Goal: Transaction & Acquisition: Obtain resource

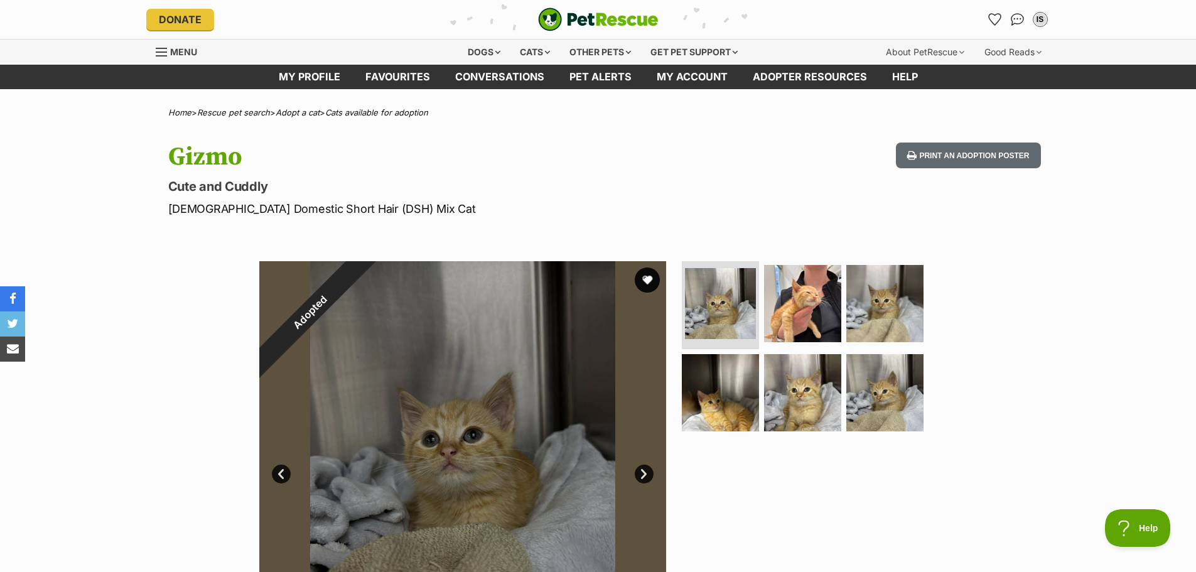
drag, startPoint x: 502, startPoint y: 134, endPoint x: 509, endPoint y: 126, distance: 10.7
click at [525, 53] on div "Cats" at bounding box center [535, 52] width 48 height 25
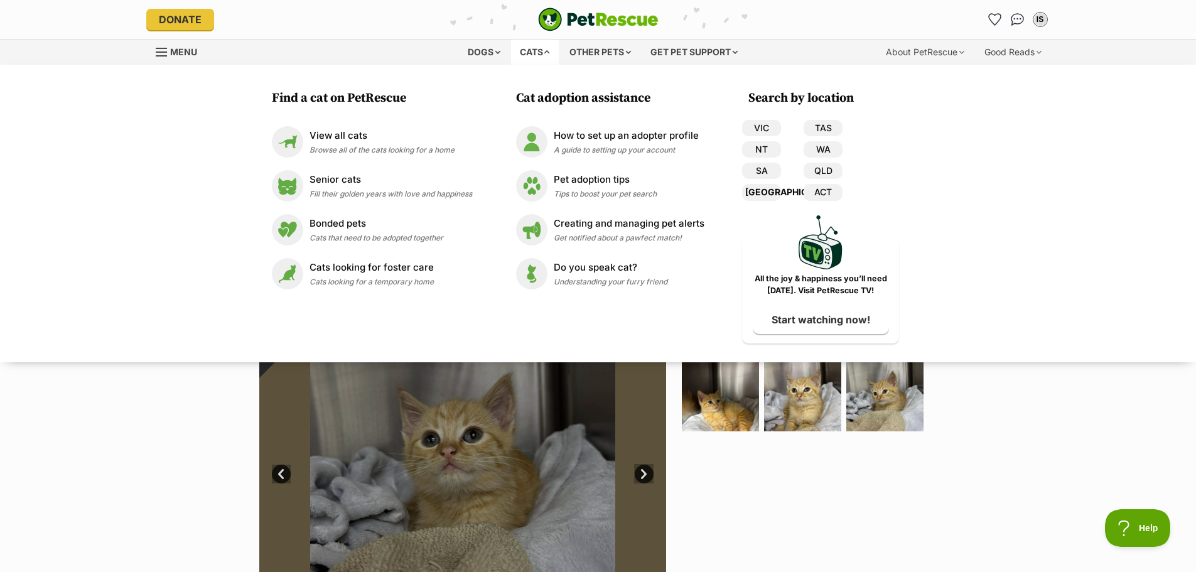
click at [751, 195] on link "[GEOGRAPHIC_DATA]" at bounding box center [761, 192] width 39 height 16
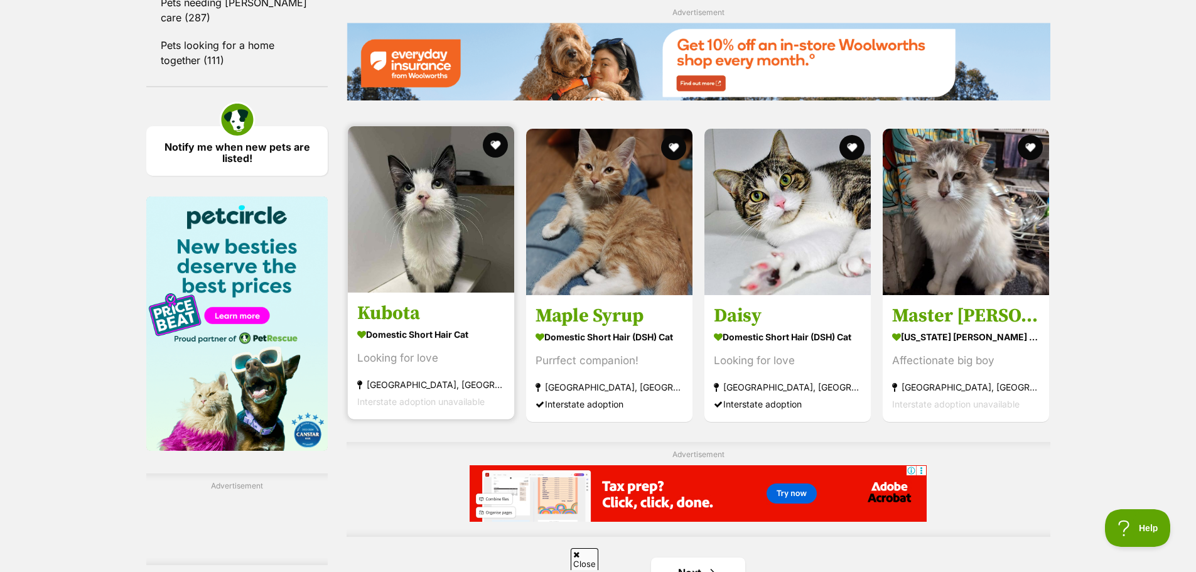
drag, startPoint x: 416, startPoint y: 225, endPoint x: 409, endPoint y: 240, distance: 16.6
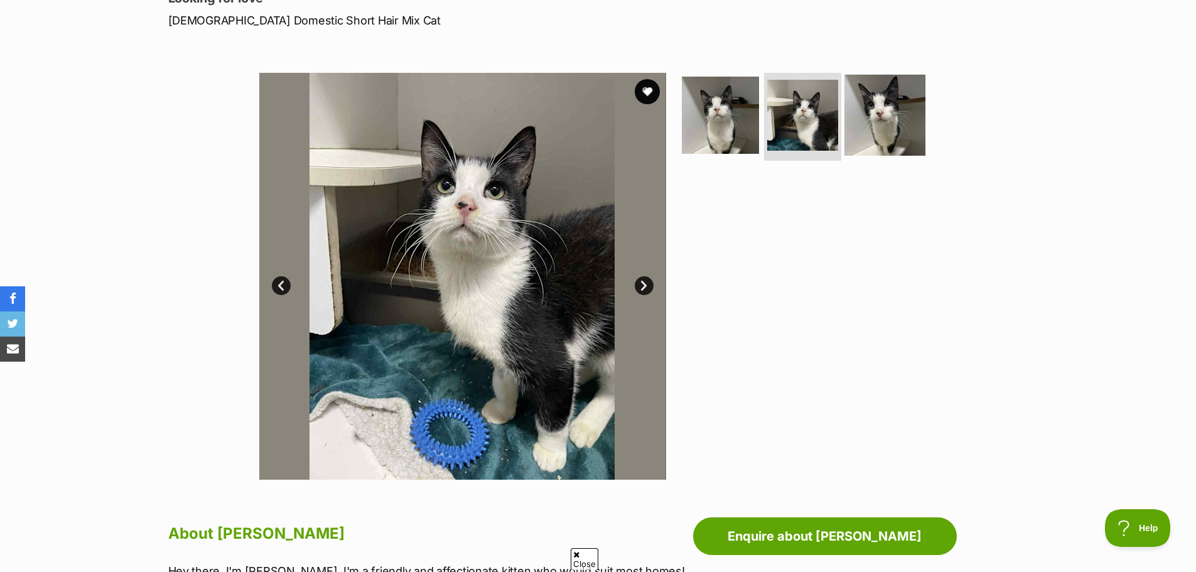
click at [883, 122] on img at bounding box center [884, 115] width 81 height 81
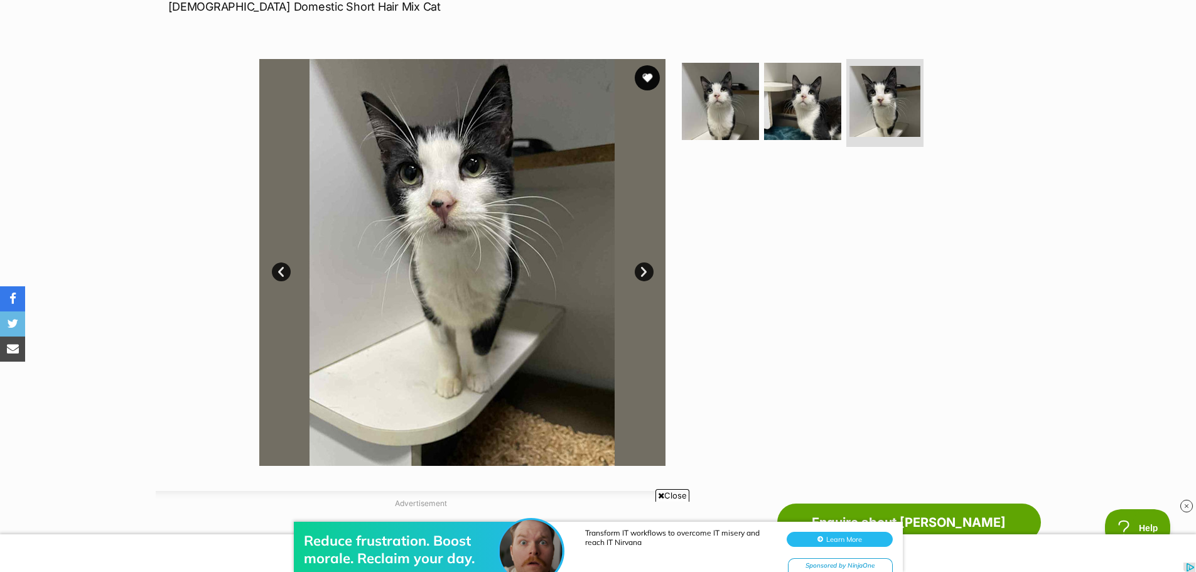
scroll to position [153, 0]
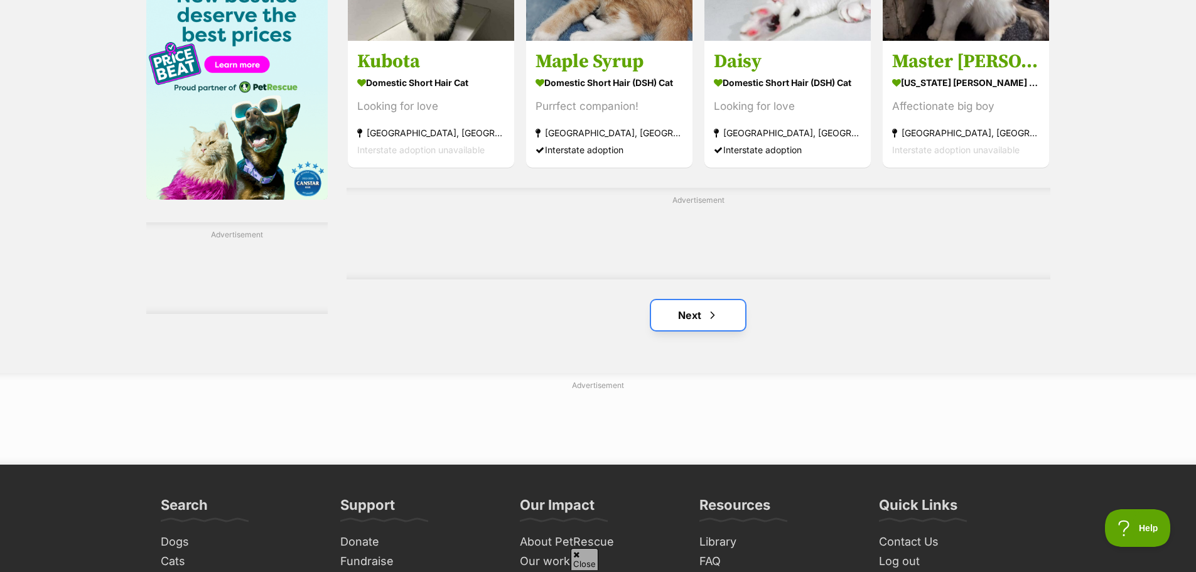
click at [707, 323] on span "Next page" at bounding box center [712, 315] width 13 height 15
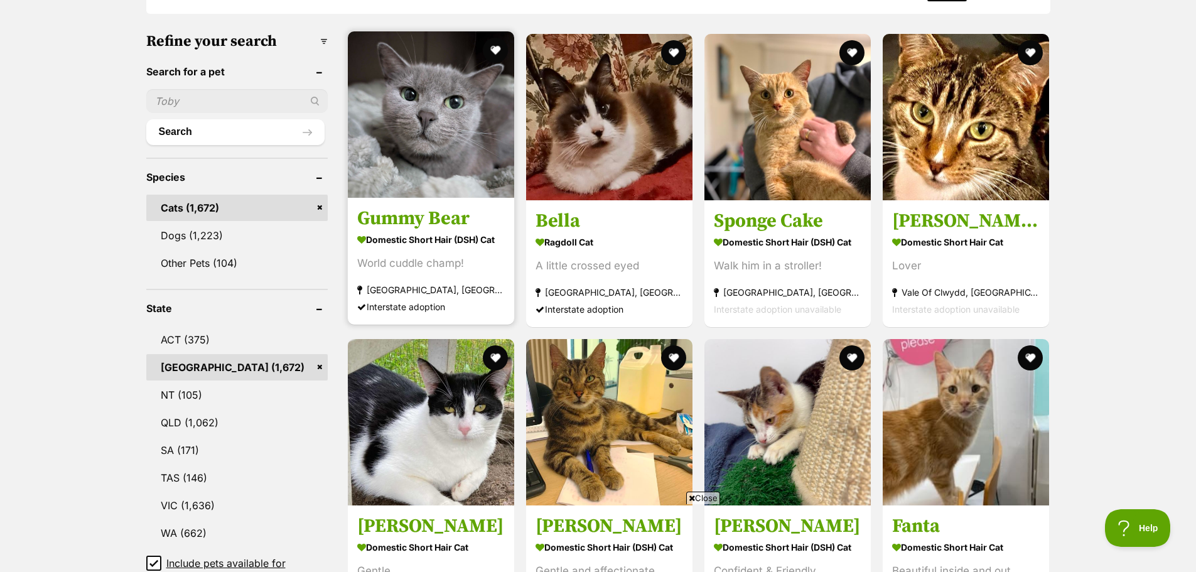
click at [456, 215] on h3 "Gummy Bear" at bounding box center [431, 219] width 148 height 24
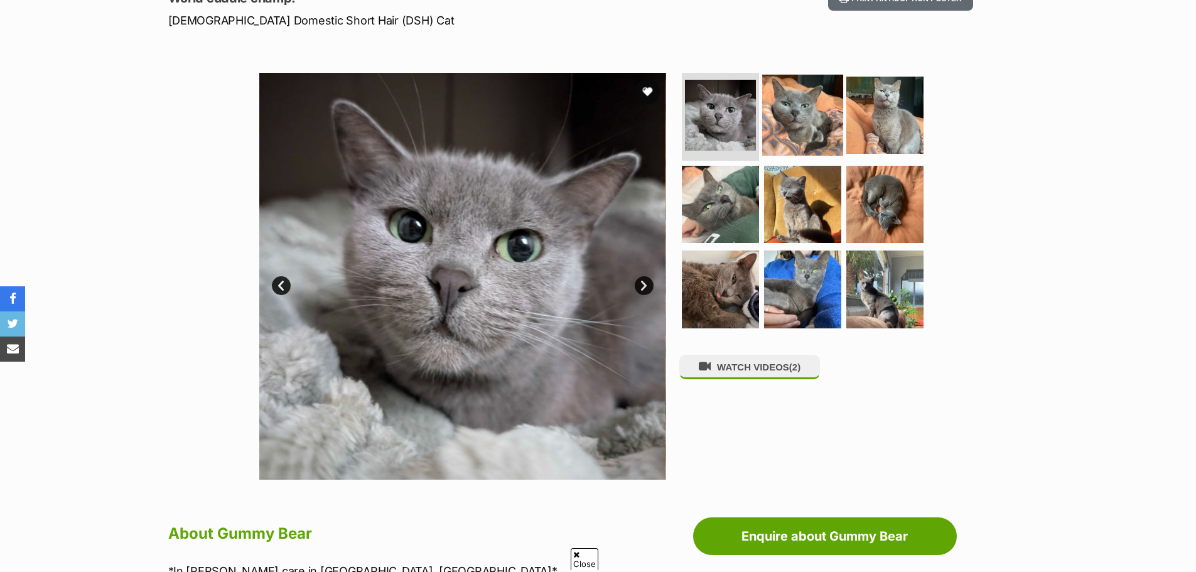
click at [817, 132] on img at bounding box center [802, 115] width 81 height 81
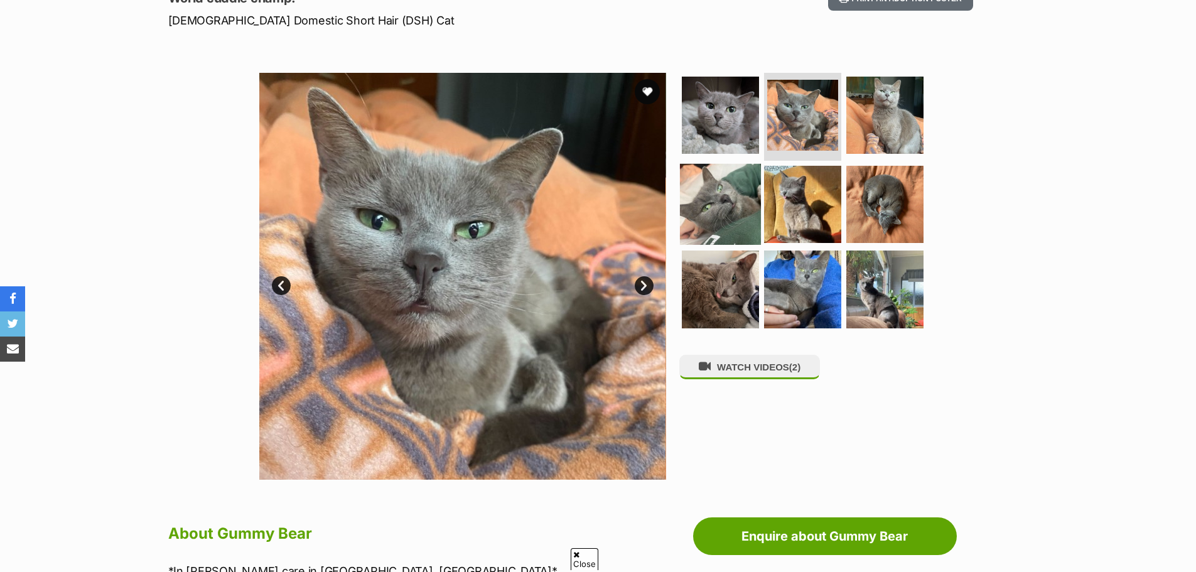
click at [740, 181] on img at bounding box center [720, 203] width 81 height 81
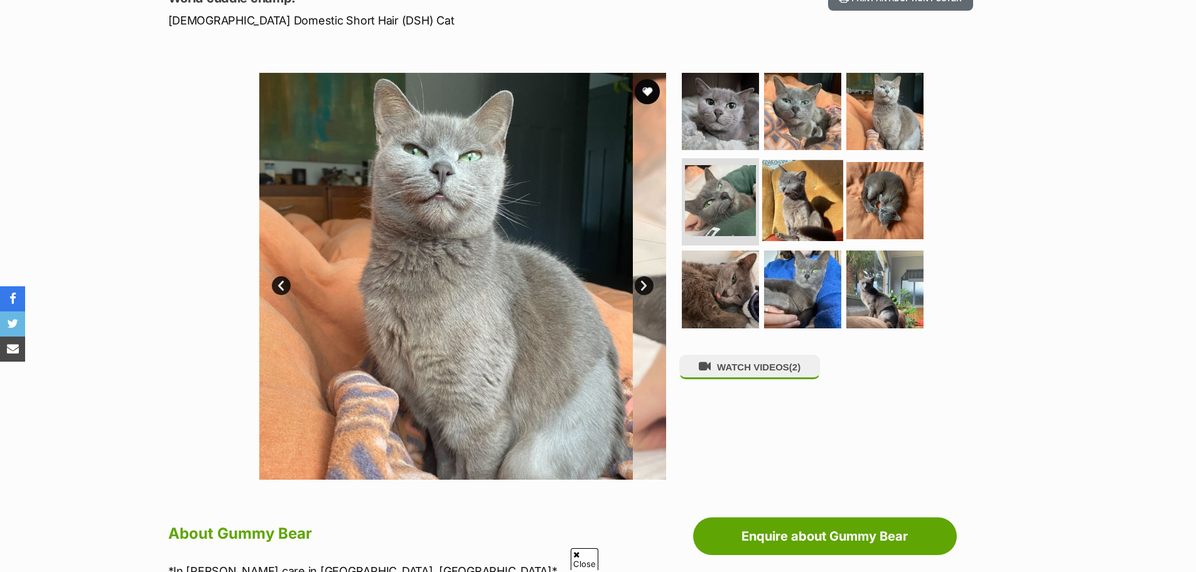
click at [820, 191] on img at bounding box center [802, 199] width 81 height 81
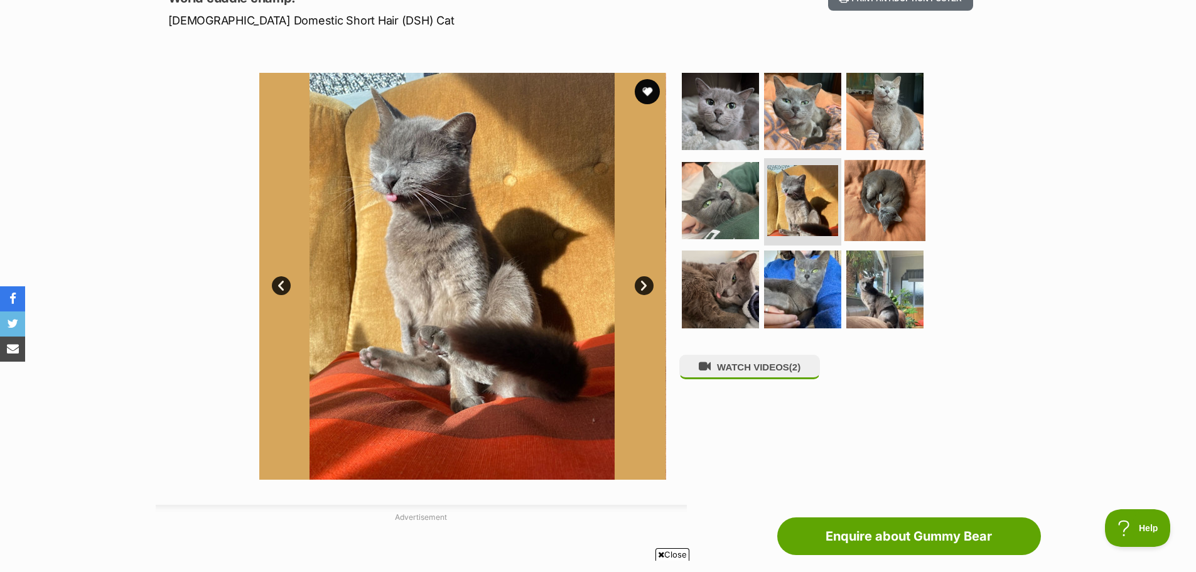
click at [878, 208] on img at bounding box center [884, 199] width 81 height 81
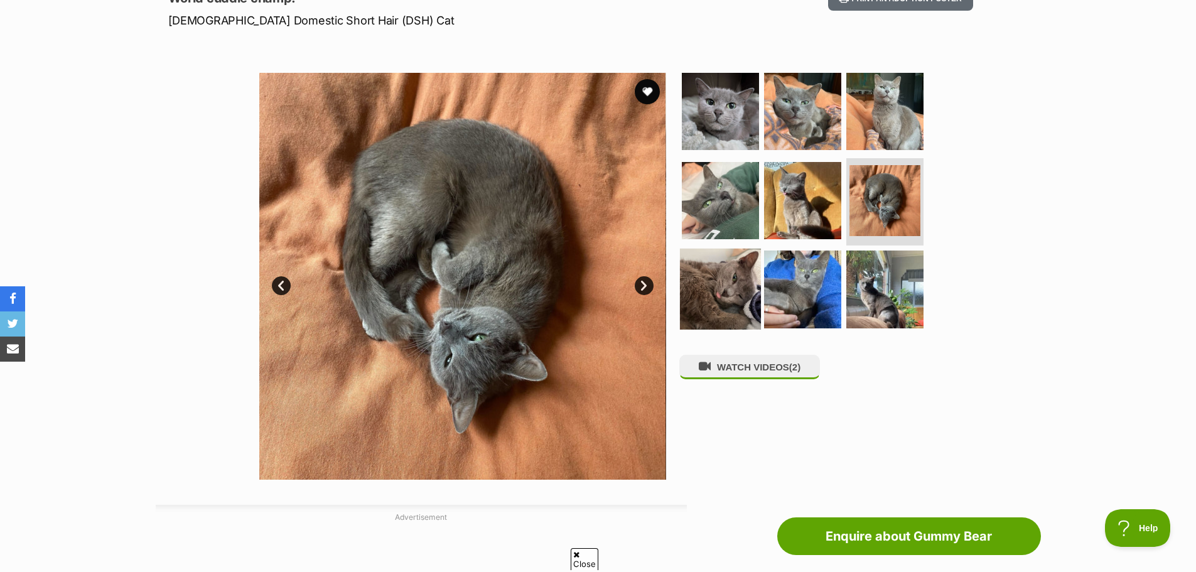
click at [740, 293] on img at bounding box center [720, 289] width 81 height 81
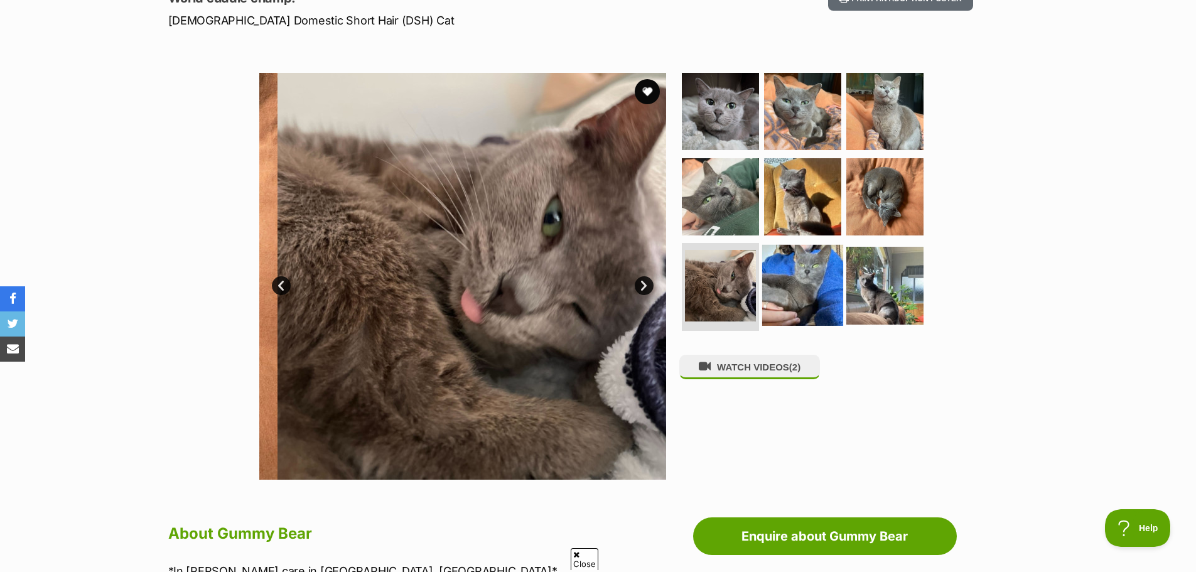
click at [796, 294] on img at bounding box center [802, 285] width 81 height 81
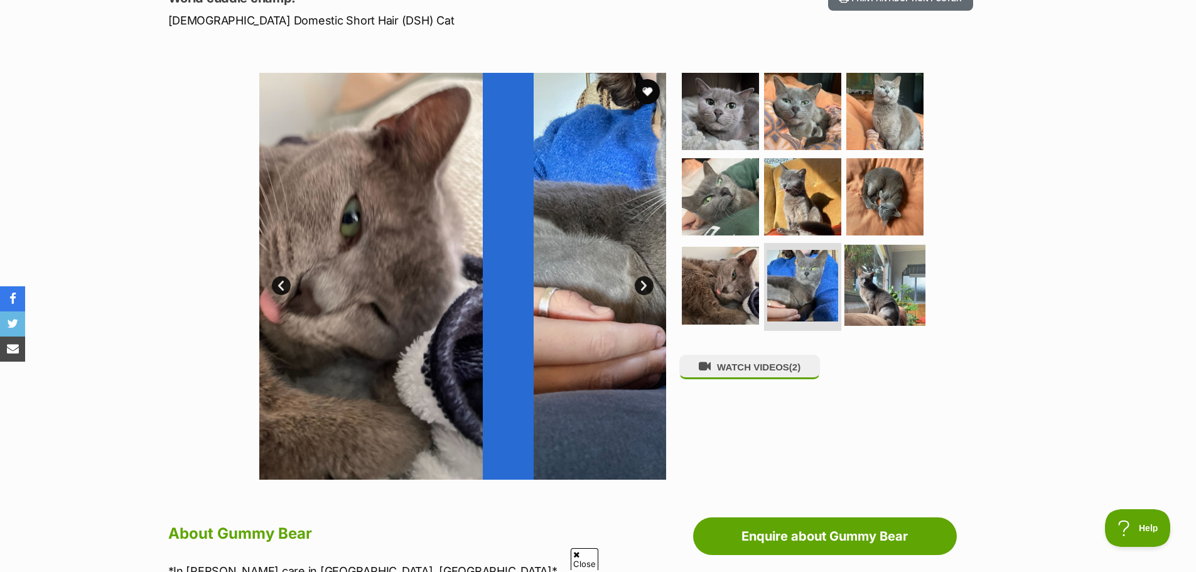
click at [857, 288] on img at bounding box center [884, 285] width 81 height 81
